Goal: Task Accomplishment & Management: Complete application form

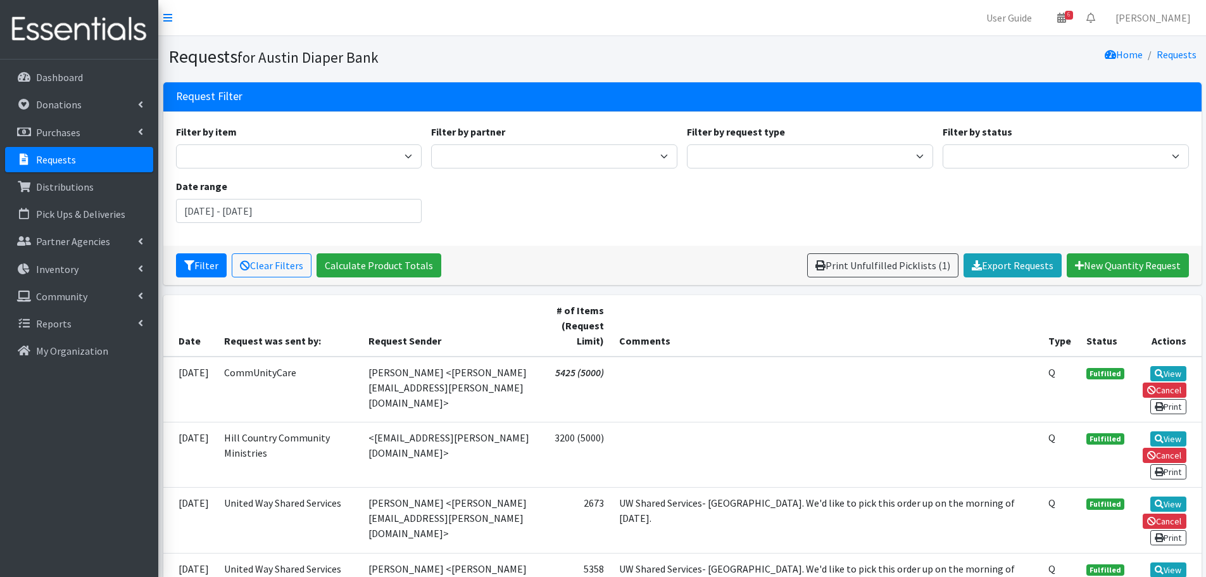
click at [888, 206] on div "Filter by item Adult Briefs (Large) Adult Briefs (Small/Medium) Adult Briefs (X…" at bounding box center [682, 178] width 1022 height 109
click at [58, 166] on link "Requests" at bounding box center [79, 159] width 148 height 25
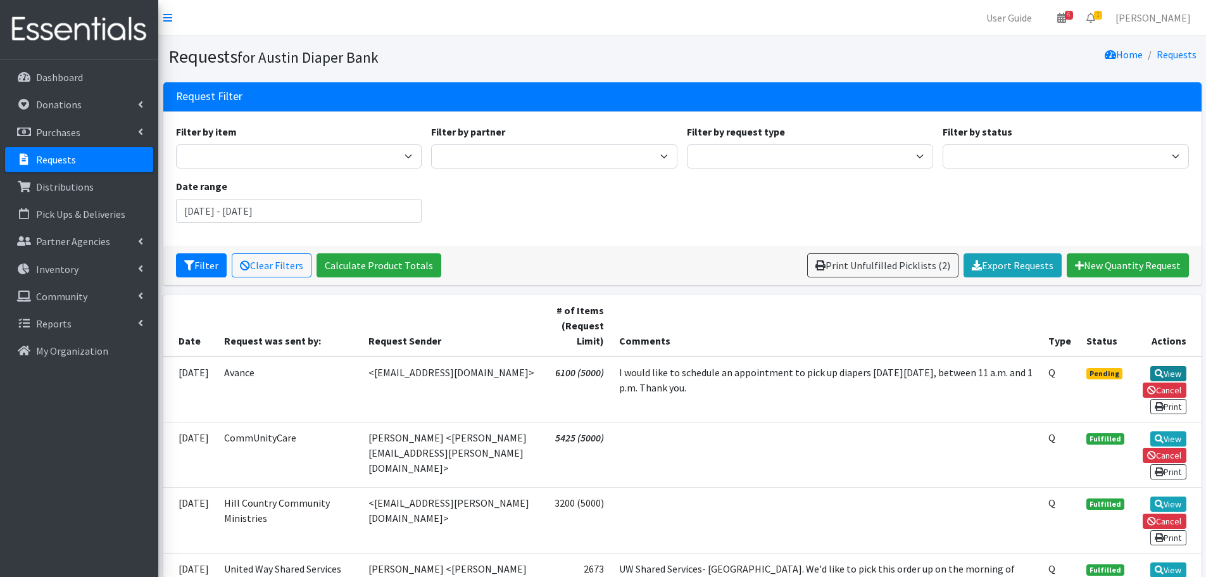
click at [1175, 373] on link "View" at bounding box center [1168, 373] width 36 height 15
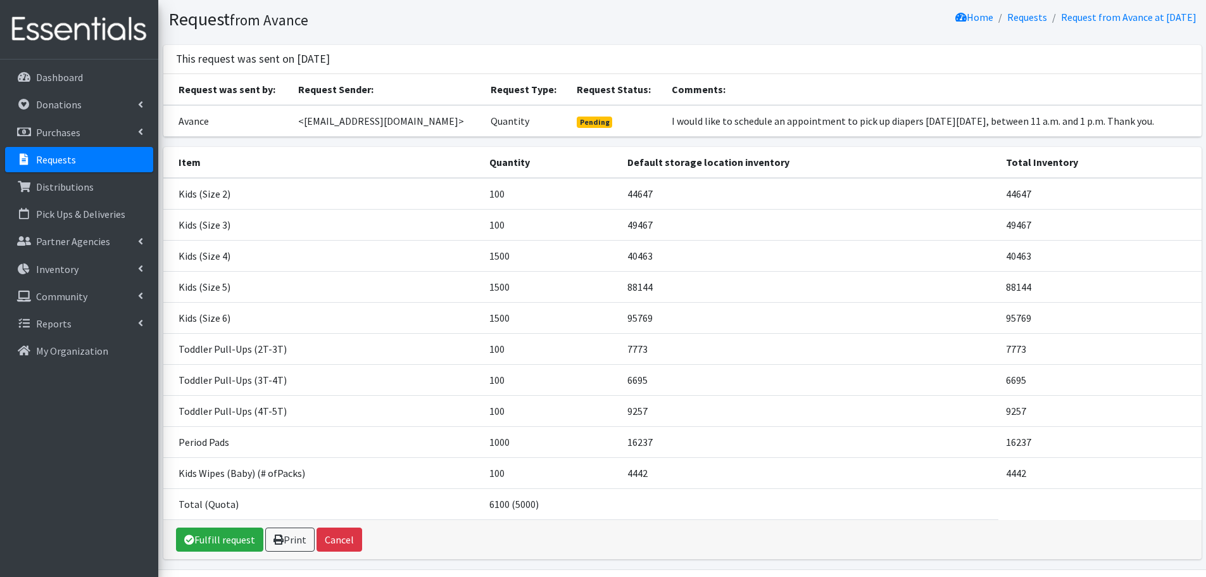
scroll to position [77, 0]
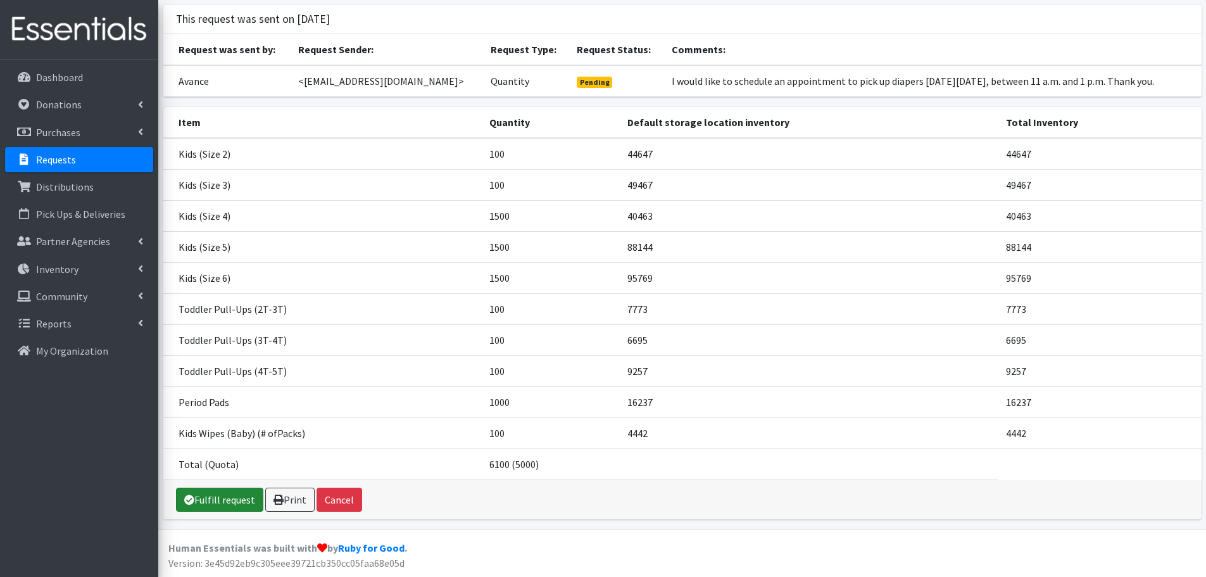
click at [217, 500] on link "Fulfill request" at bounding box center [219, 499] width 87 height 24
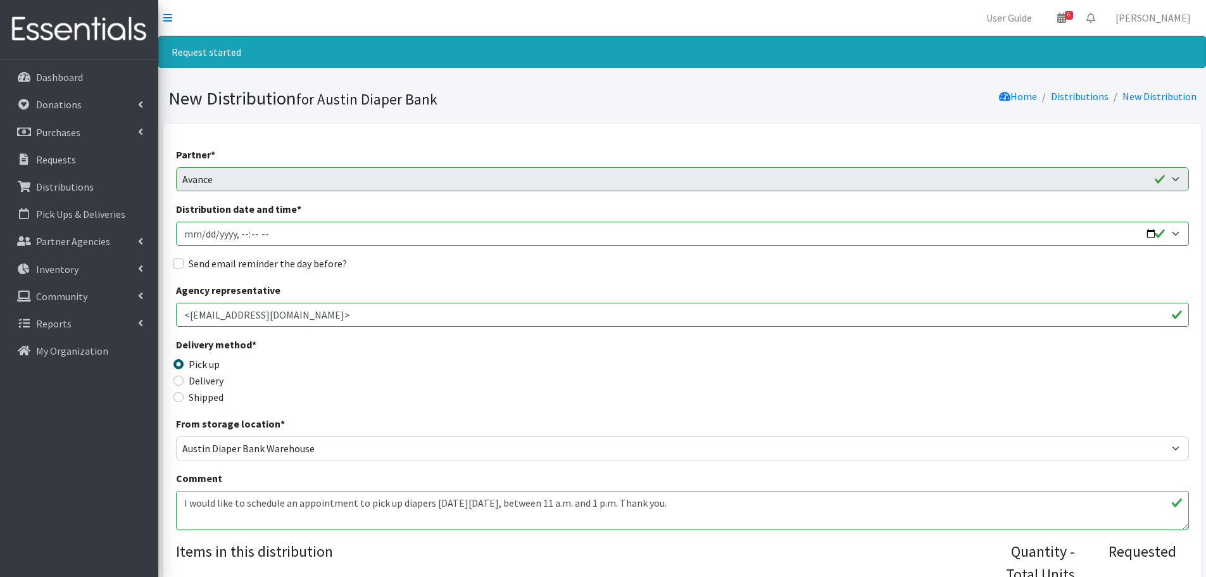
click at [202, 236] on input "Distribution date and time *" at bounding box center [682, 234] width 1013 height 24
click at [239, 232] on input "Distribution date and time *" at bounding box center [682, 234] width 1013 height 24
click at [254, 232] on input "Distribution date and time *" at bounding box center [682, 234] width 1013 height 24
type input "2025-09-23T11:30"
click at [182, 261] on input "Send email reminder the day before?" at bounding box center [178, 263] width 10 height 10
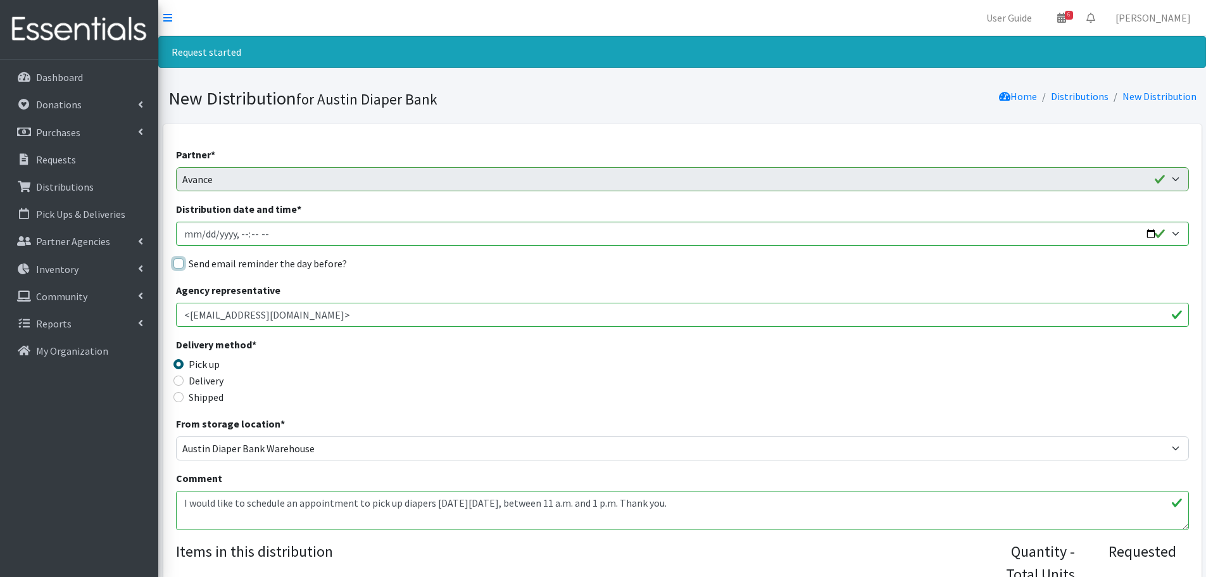
checkbox input "true"
click at [425, 361] on div "Pick up" at bounding box center [302, 363] width 253 height 15
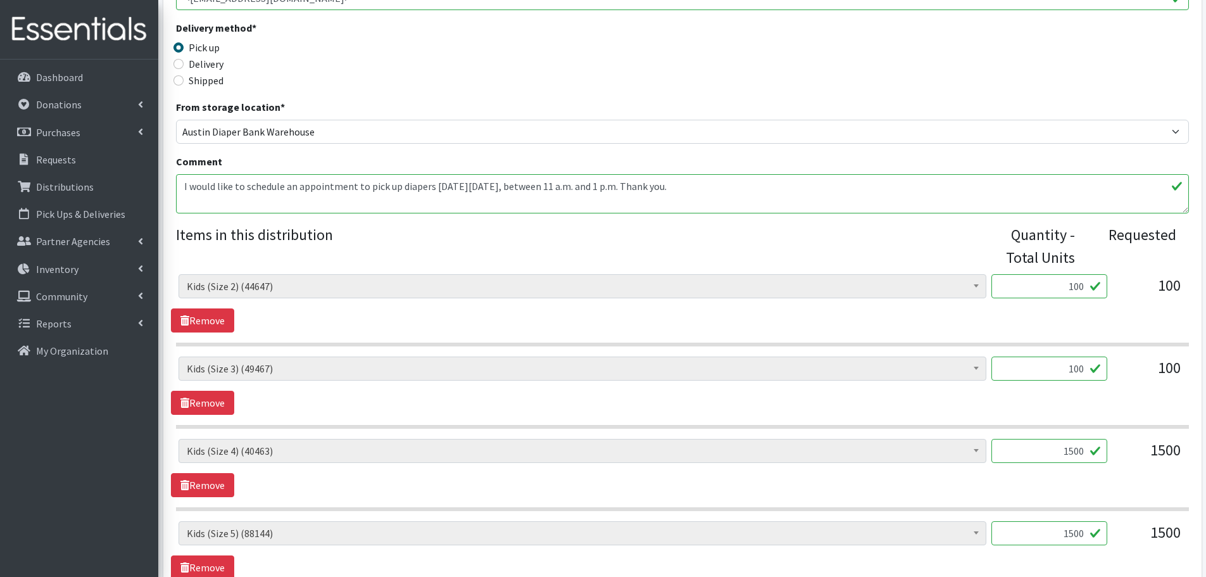
scroll to position [380, 0]
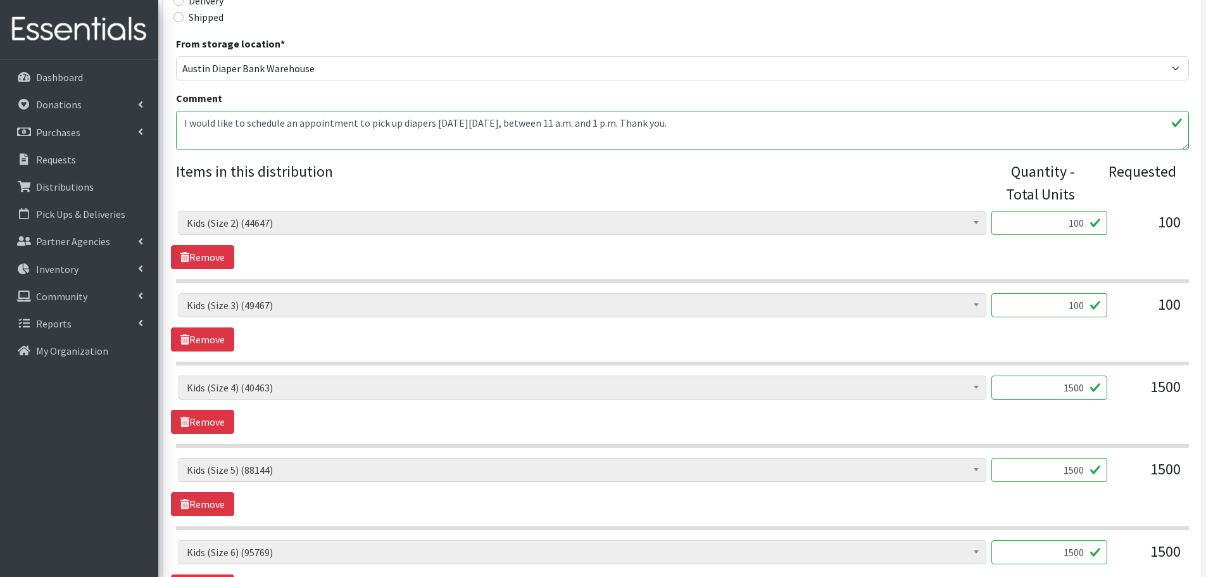
drag, startPoint x: 1069, startPoint y: 392, endPoint x: 1121, endPoint y: 387, distance: 52.2
click at [1121, 387] on div "Baby Formula (366) Kids (Newborn) (12521) Kids (Preemie) (261) Kids (Size 1) (6…" at bounding box center [681, 392] width 1007 height 34
type input "1000"
drag, startPoint x: 1056, startPoint y: 474, endPoint x: 1116, endPoint y: 463, distance: 61.2
click at [1116, 463] on div "Baby Formula (366) Kids (Newborn) (12521) Kids (Preemie) (261) Kids (Size 1) (6…" at bounding box center [681, 475] width 1007 height 34
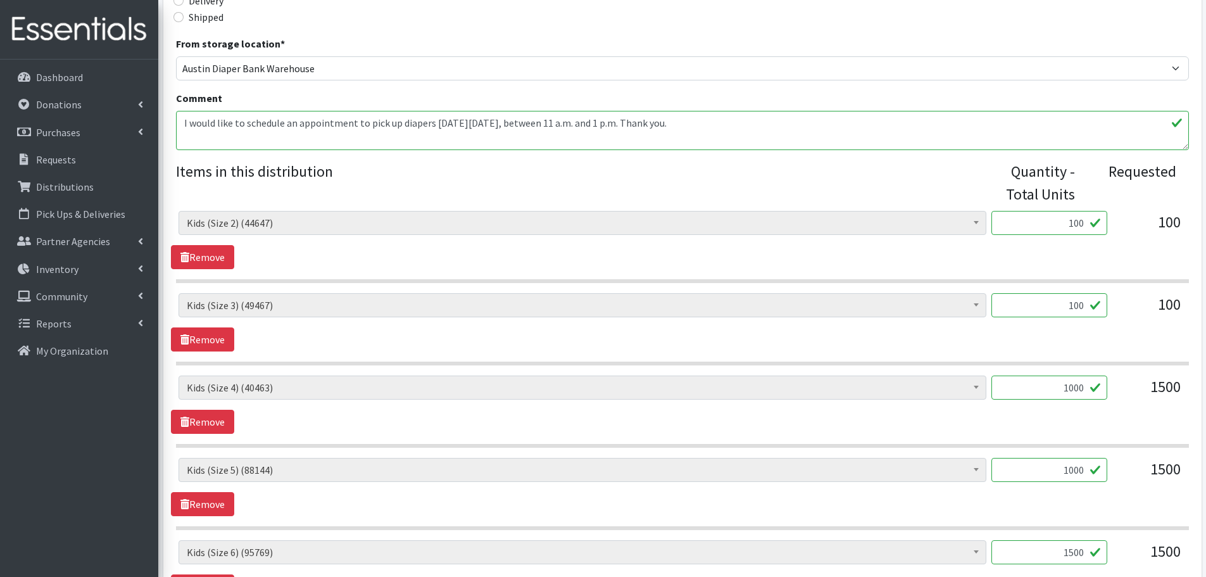
type input "1000"
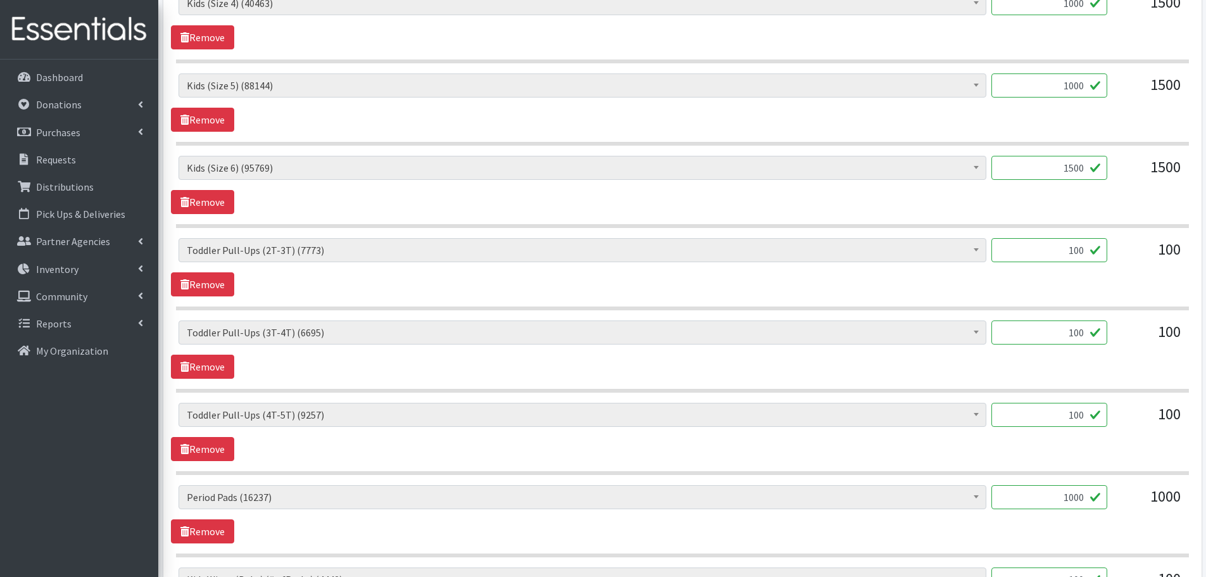
drag, startPoint x: 1055, startPoint y: 553, endPoint x: 1158, endPoint y: 575, distance: 105.4
click at [1158, 575] on div "Baby Formula (366) Kids (Newborn) (12521) Kids (Preemie) (261) Kids (Size 1) (6…" at bounding box center [682, 233] width 1013 height 813
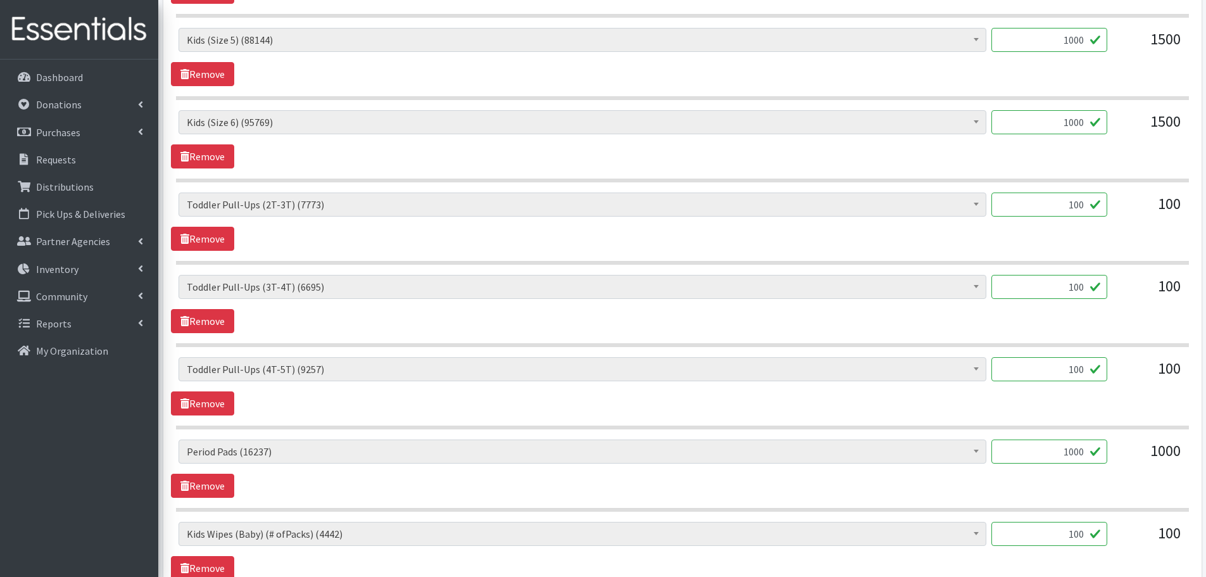
type input "1000"
click at [1063, 154] on div "Baby Formula (366) Kids (Newborn) (12521) Kids (Preemie) (261) Kids (Size 1) (6…" at bounding box center [682, 139] width 1022 height 58
drag, startPoint x: 1058, startPoint y: 527, endPoint x: 1144, endPoint y: 544, distance: 87.8
click at [1149, 547] on div "Baby Formula (366) Kids (Newborn) (12521) Kids (Preemie) (261) Kids (Size 1) (6…" at bounding box center [681, 539] width 1007 height 34
type input "64"
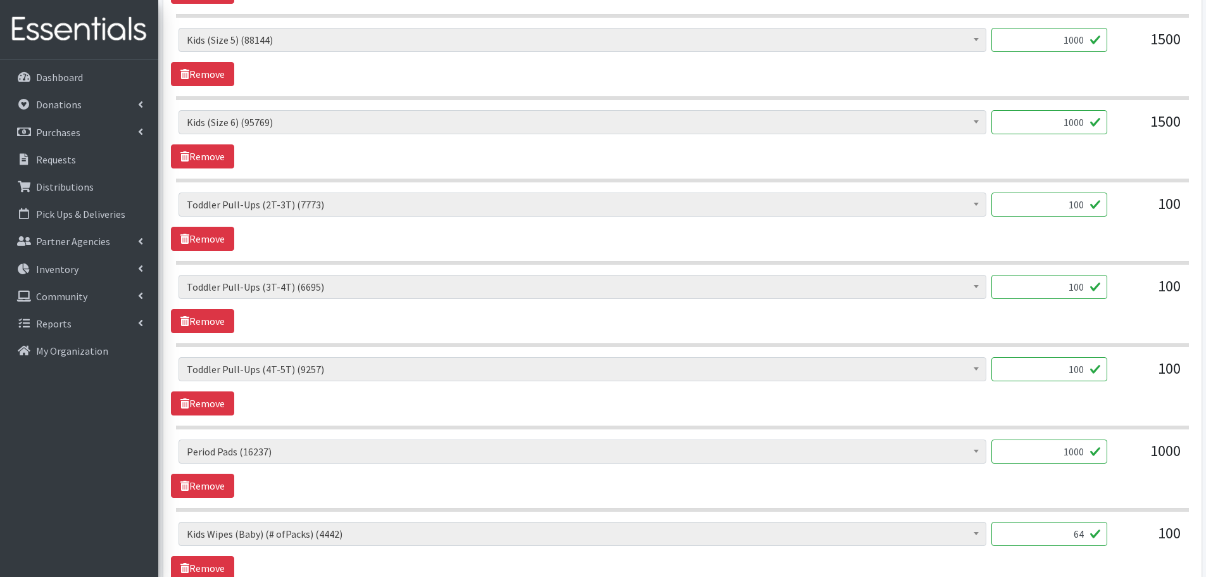
click at [1138, 539] on div "100" at bounding box center [1148, 539] width 63 height 34
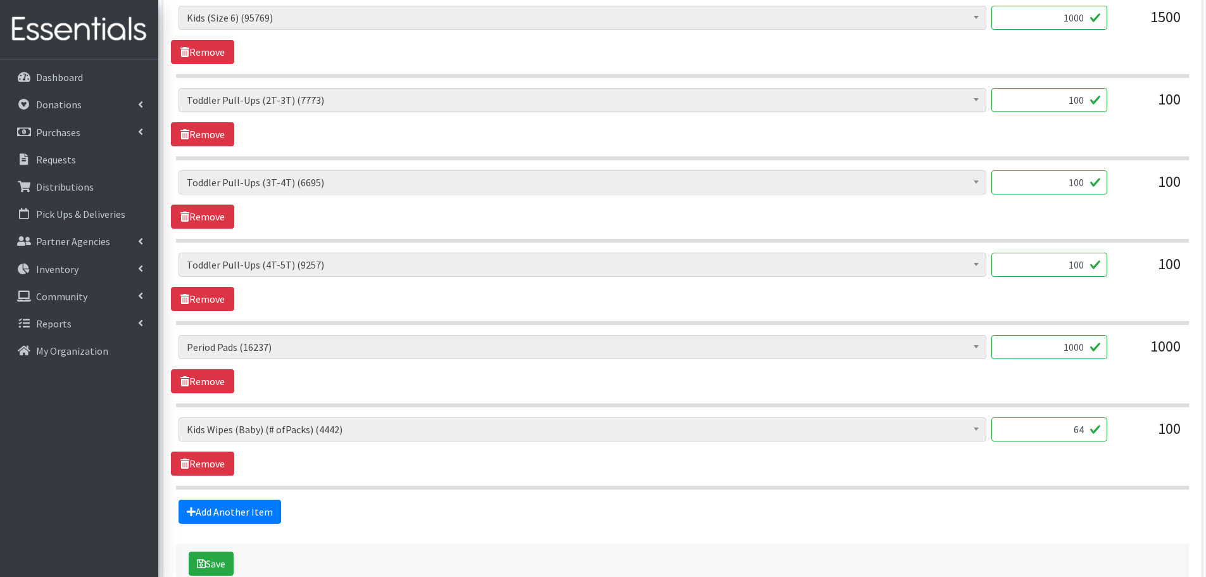
scroll to position [990, 0]
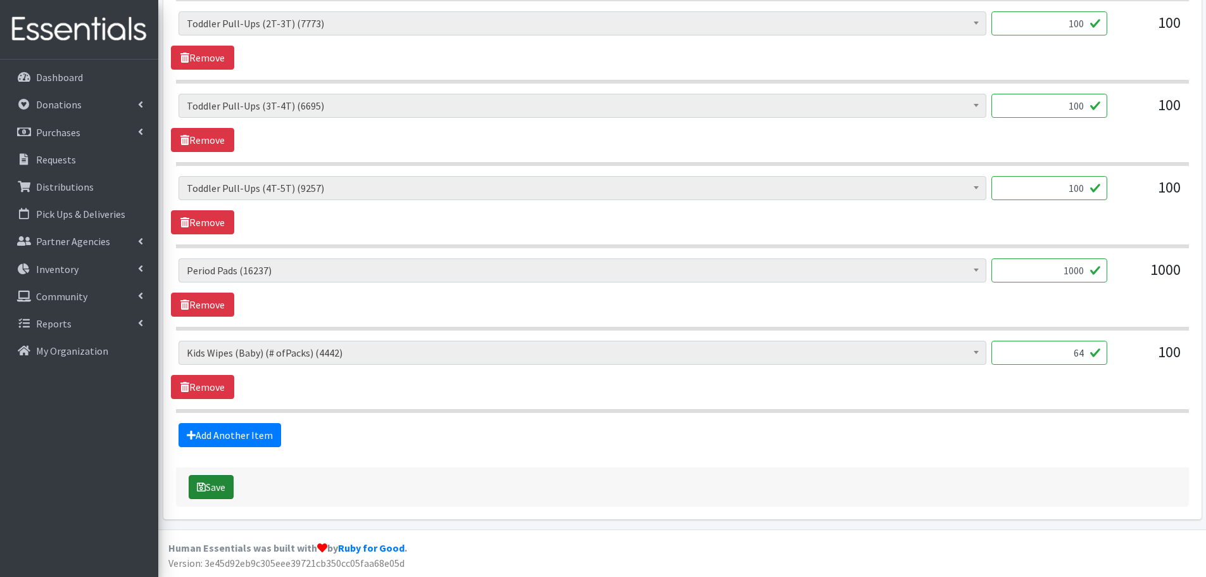
click at [222, 482] on button "Save" at bounding box center [211, 487] width 45 height 24
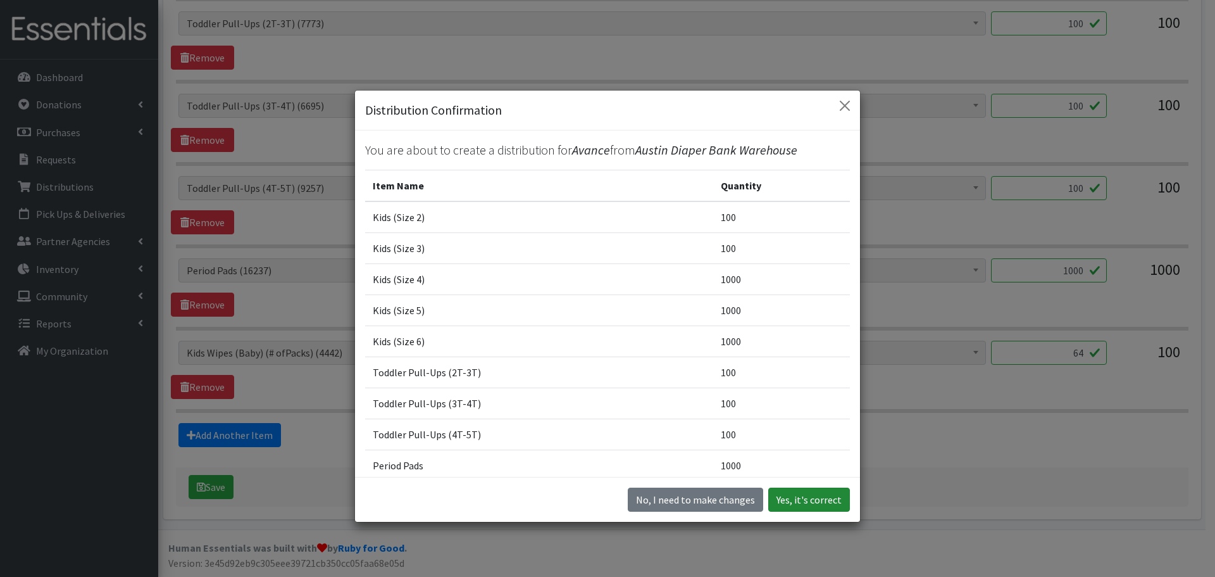
click at [787, 495] on button "Yes, it's correct" at bounding box center [809, 499] width 82 height 24
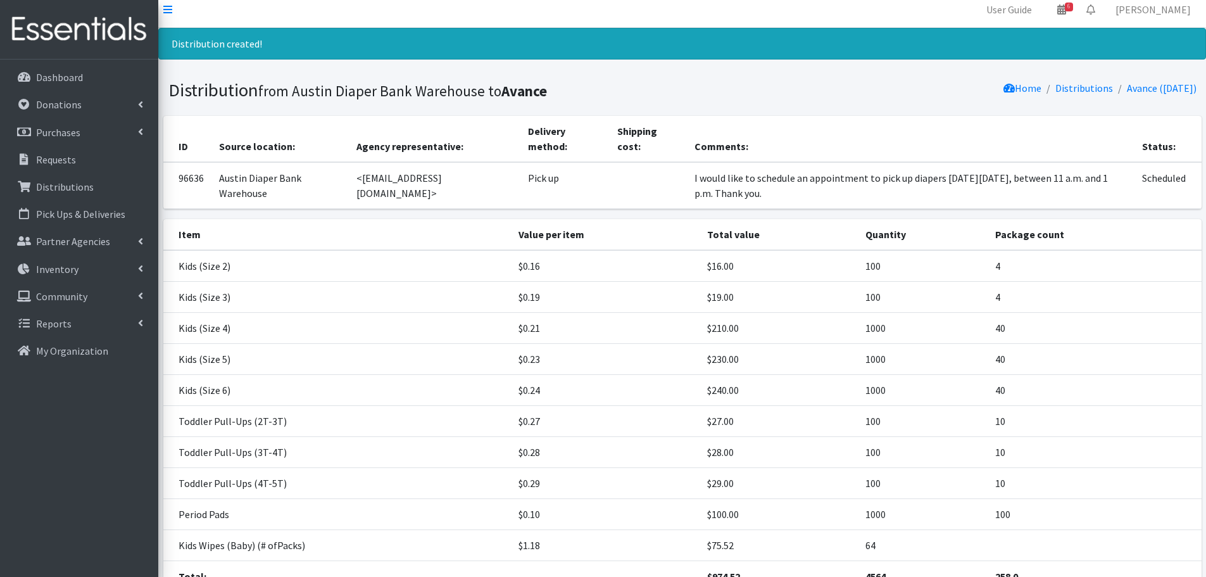
scroll to position [120, 0]
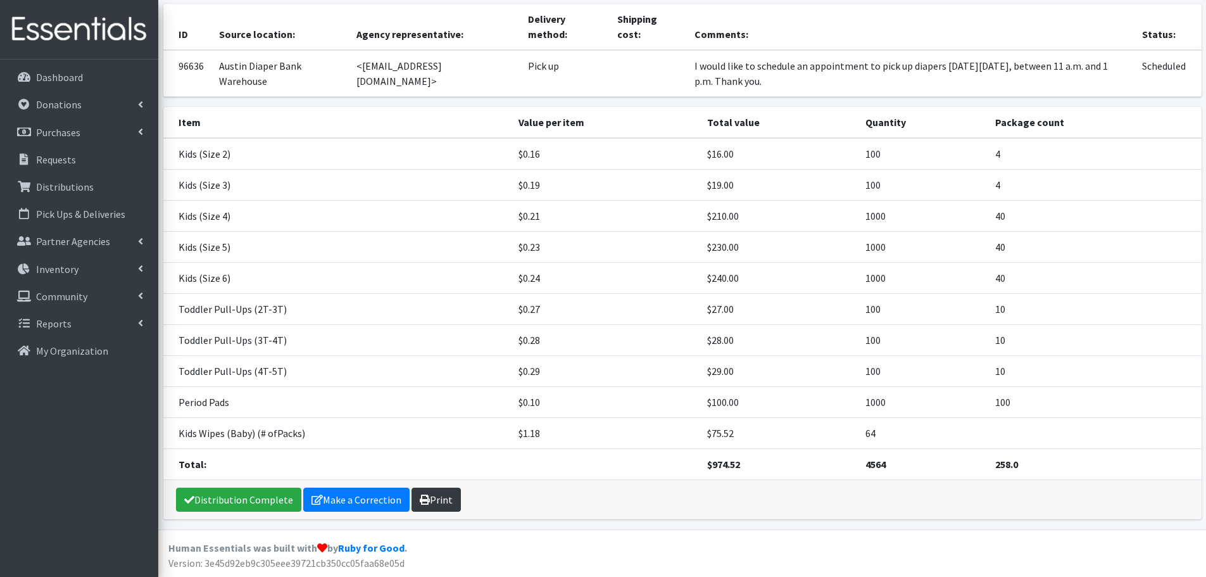
click at [445, 496] on link "Print" at bounding box center [435, 499] width 49 height 24
click at [59, 165] on p "Requests" at bounding box center [56, 159] width 40 height 13
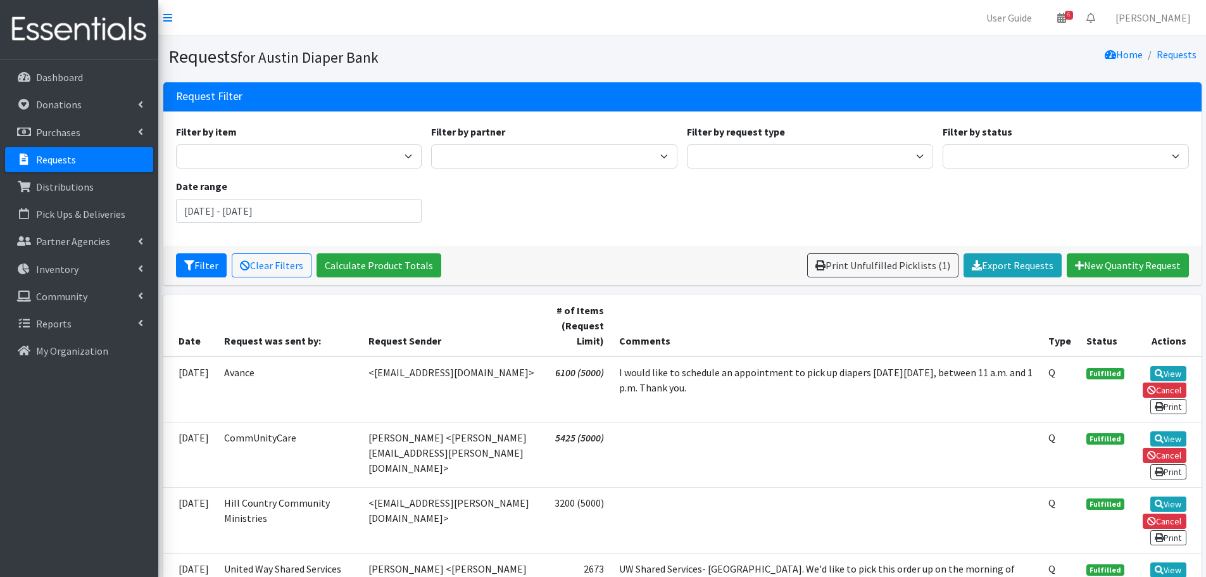
click at [41, 159] on p "Requests" at bounding box center [56, 159] width 40 height 13
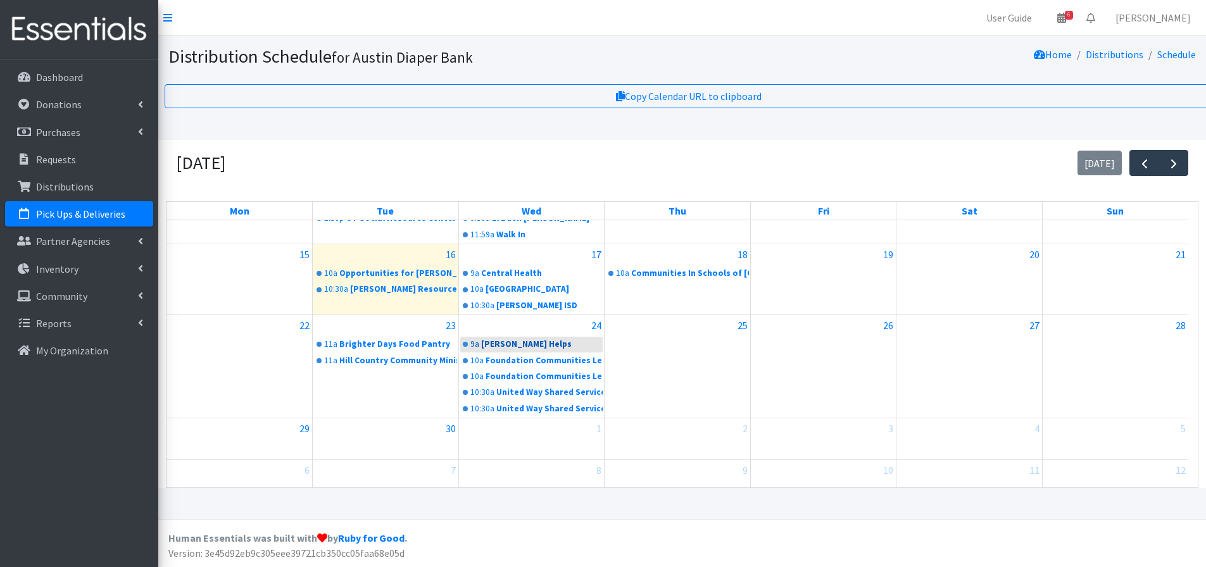
scroll to position [189, 0]
